Goal: Task Accomplishment & Management: Manage account settings

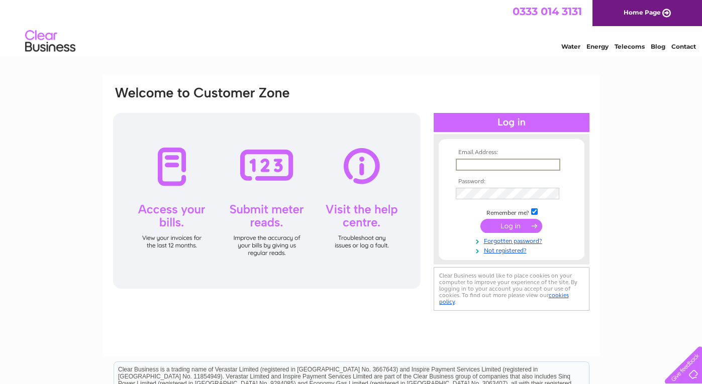
type input "[EMAIL_ADDRESS][DOMAIN_NAME]"
click at [511, 225] on input "submit" at bounding box center [511, 226] width 62 height 14
click at [510, 228] on input "submit" at bounding box center [511, 226] width 62 height 14
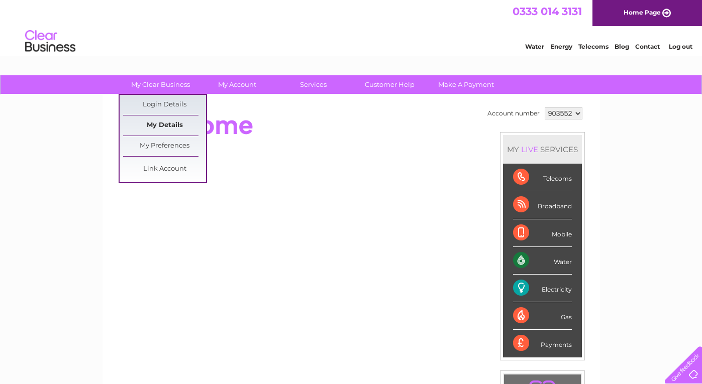
click at [165, 128] on link "My Details" at bounding box center [164, 126] width 83 height 20
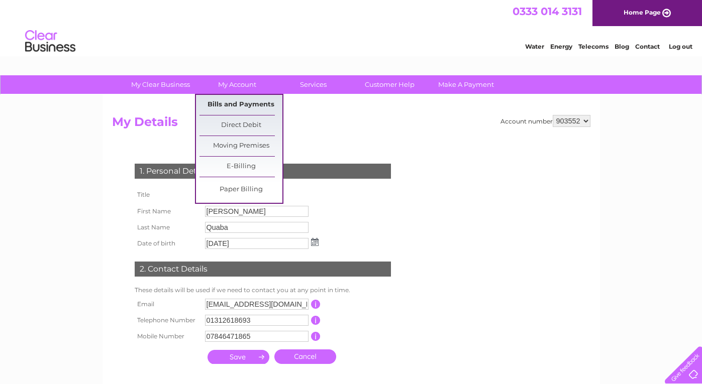
click at [232, 102] on link "Bills and Payments" at bounding box center [240, 105] width 83 height 20
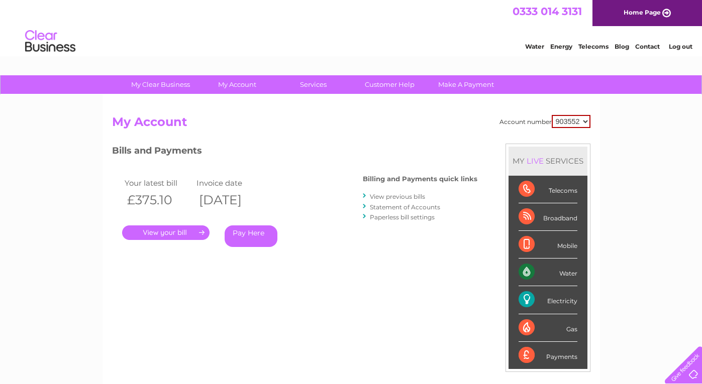
click at [387, 206] on link "Statement of Accounts" at bounding box center [405, 208] width 70 height 8
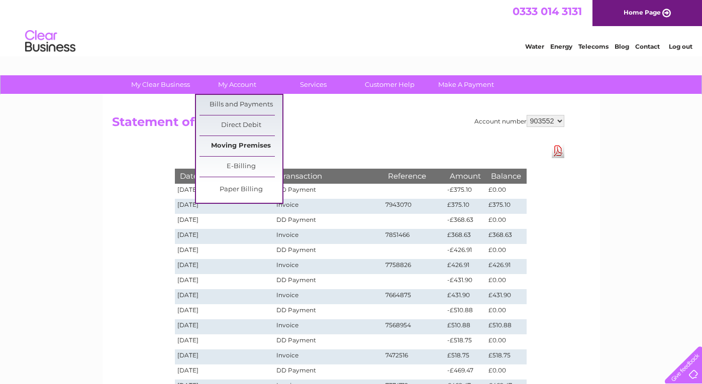
click at [235, 145] on link "Moving Premises" at bounding box center [240, 146] width 83 height 20
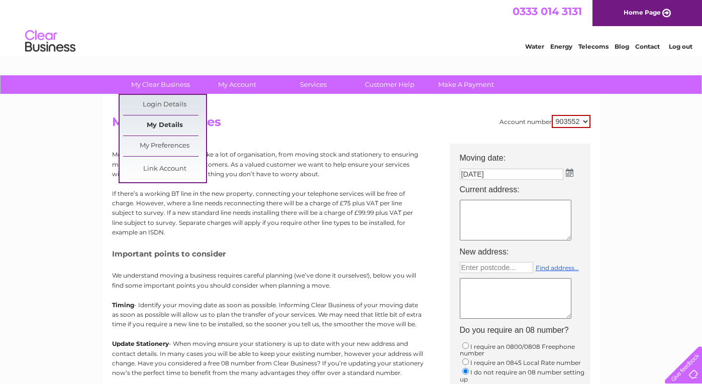
click at [165, 127] on link "My Details" at bounding box center [164, 126] width 83 height 20
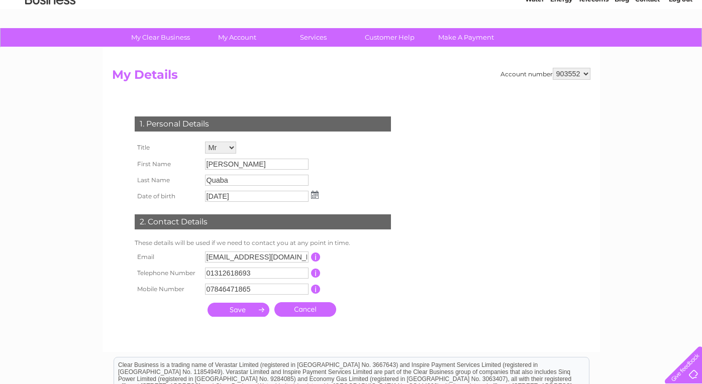
scroll to position [46, 0]
